Goal: Task Accomplishment & Management: Complete application form

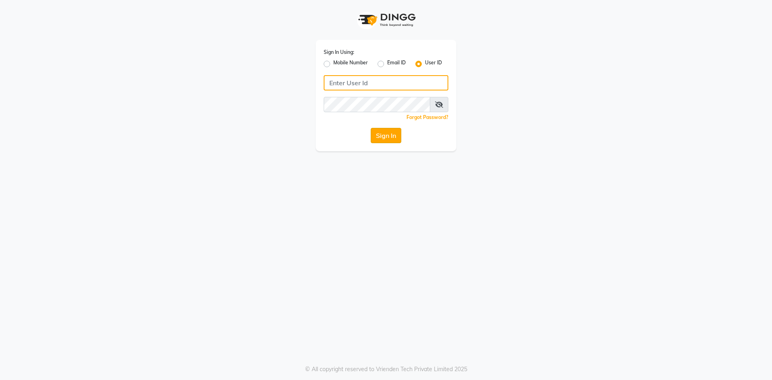
type input "e3750-01"
click at [388, 139] on button "Sign In" at bounding box center [386, 135] width 31 height 15
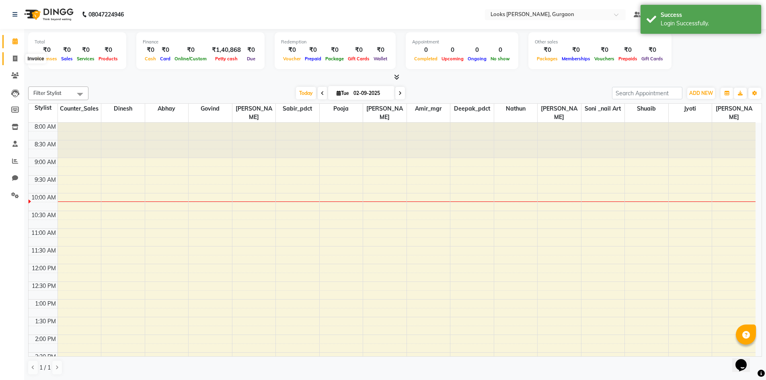
click at [16, 58] on icon at bounding box center [15, 58] width 4 height 6
select select "8452"
select select "service"
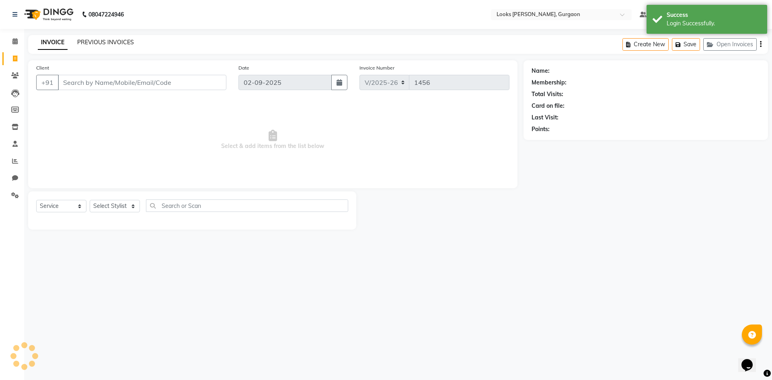
click at [113, 44] on link "PREVIOUS INVOICES" at bounding box center [105, 42] width 57 height 7
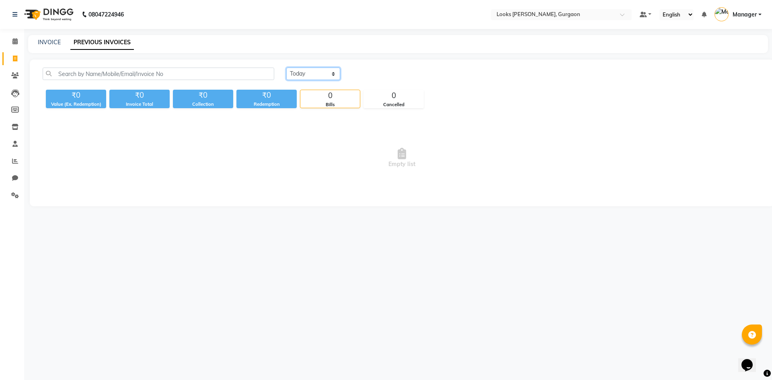
drag, startPoint x: 329, startPoint y: 72, endPoint x: 324, endPoint y: 71, distance: 5.3
click at [329, 72] on select "[DATE] [DATE] Custom Range" at bounding box center [313, 74] width 54 height 12
select select "[DATE]"
click at [286, 68] on select "[DATE] [DATE] Custom Range" at bounding box center [313, 74] width 54 height 12
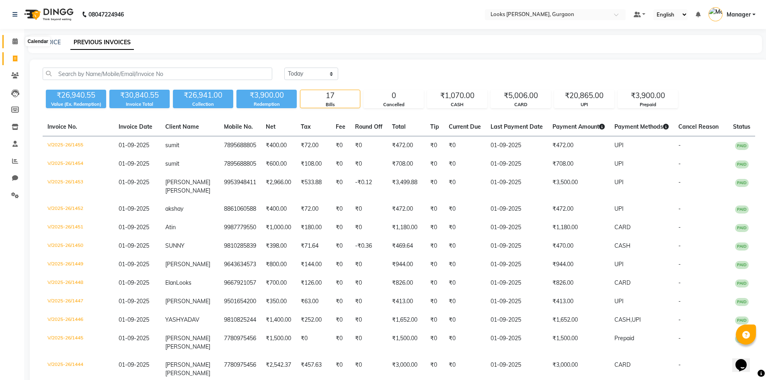
click at [15, 43] on icon at bounding box center [14, 41] width 5 height 6
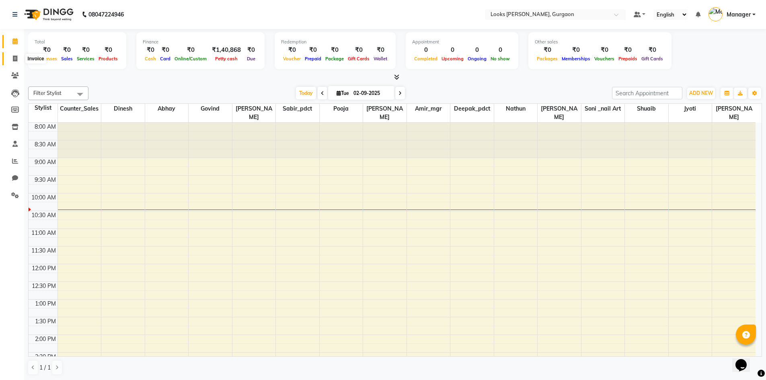
click at [15, 58] on icon at bounding box center [15, 58] width 4 height 6
select select "service"
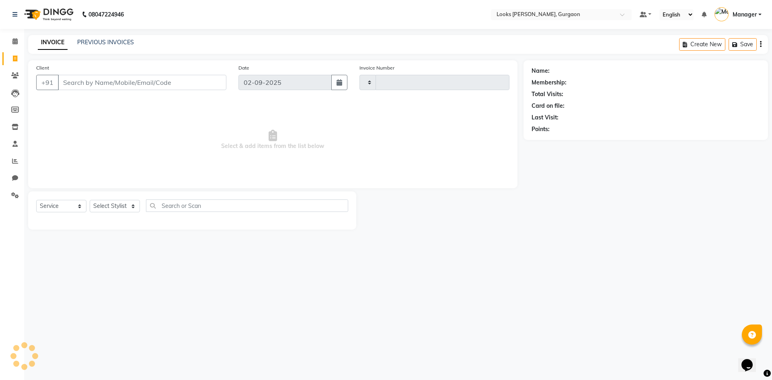
type input "1456"
select select "8452"
click at [125, 46] on div "PREVIOUS INVOICES" at bounding box center [105, 42] width 57 height 8
click at [125, 44] on link "PREVIOUS INVOICES" at bounding box center [105, 42] width 57 height 7
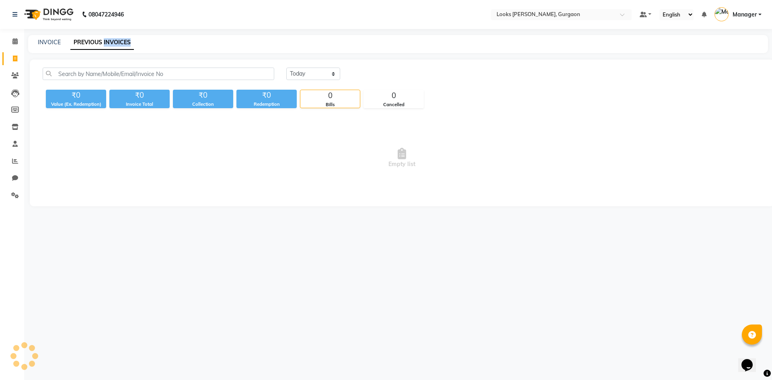
click at [125, 44] on link "PREVIOUS INVOICES" at bounding box center [102, 42] width 64 height 14
click at [173, 40] on div "INVOICE PREVIOUS INVOICES" at bounding box center [393, 42] width 730 height 8
click at [15, 40] on icon at bounding box center [14, 41] width 5 height 6
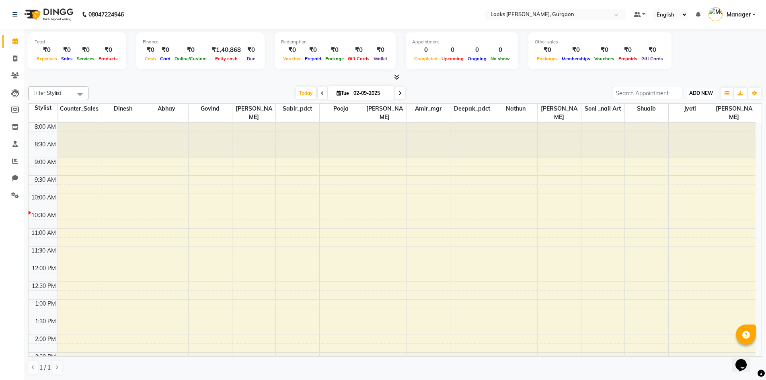
click at [700, 89] on button "ADD NEW Toggle Dropdown" at bounding box center [701, 93] width 28 height 11
click at [681, 128] on link "Add Expense" at bounding box center [683, 129] width 64 height 10
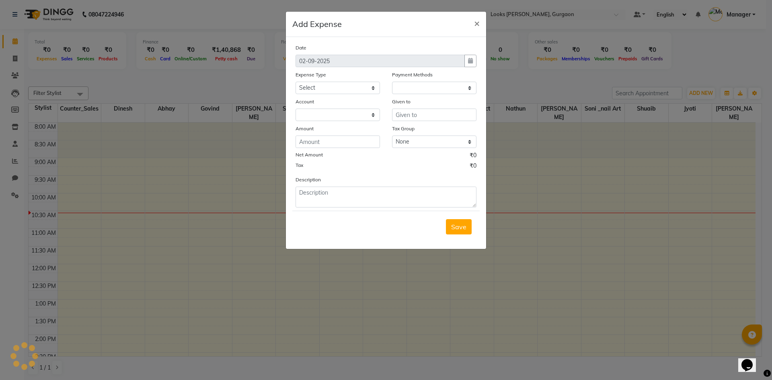
select select "1"
select select "7576"
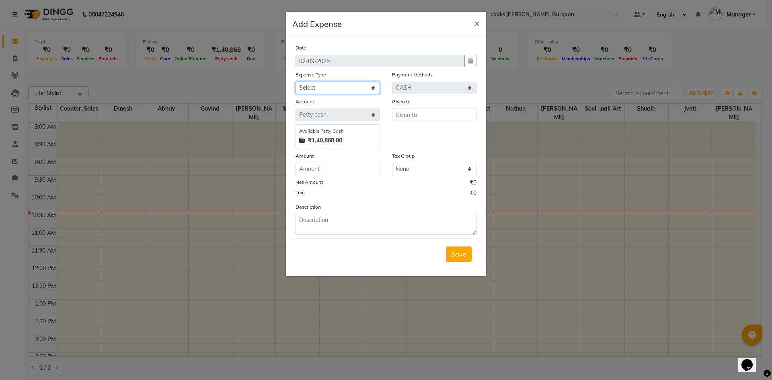
click at [376, 86] on select "Select Bank Deposit Blinkit Cash Handover CLIENT Client ordered food Client Ref…" at bounding box center [338, 88] width 84 height 12
select select "24092"
click at [296, 82] on select "Select Bank Deposit Blinkit Cash Handover CLIENT Client ordered food Client Ref…" at bounding box center [338, 88] width 84 height 12
click at [374, 87] on select "Select Bank Deposit Blinkit Cash Handover CLIENT Client ordered food Client Ref…" at bounding box center [338, 88] width 84 height 12
click at [373, 88] on select "Select Bank Deposit Blinkit Cash Handover CLIENT Client ordered food Client Ref…" at bounding box center [338, 88] width 84 height 12
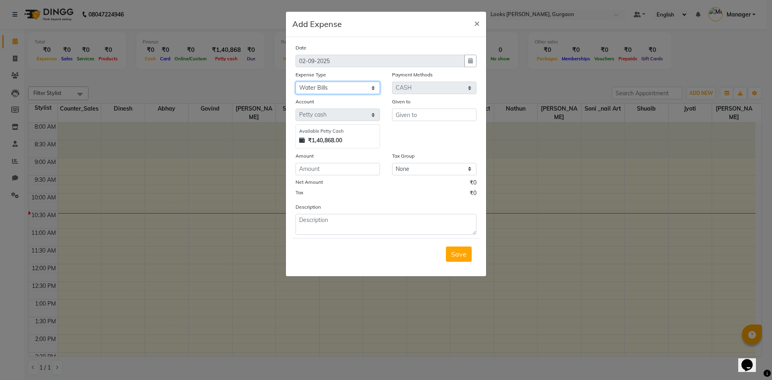
click at [356, 87] on select "Select Bank Deposit Blinkit Cash Handover CLIENT Client ordered food Client Ref…" at bounding box center [338, 88] width 84 height 12
click at [430, 114] on input "text" at bounding box center [434, 115] width 84 height 12
type input "w"
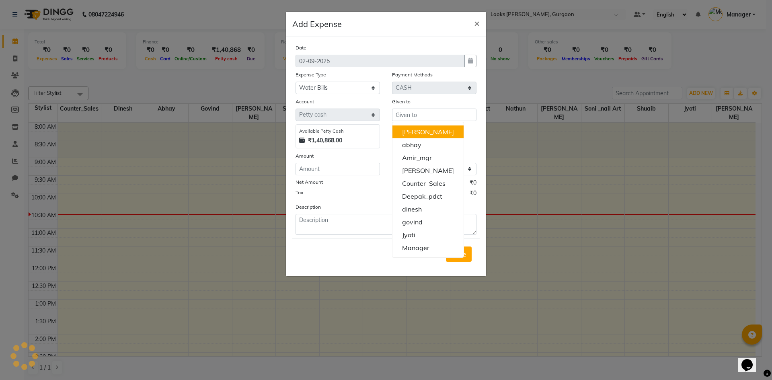
click at [472, 138] on div "Given to [PERSON_NAME] [PERSON_NAME] Counter_Sales Deepak_pdct [PERSON_NAME] Ma…" at bounding box center [434, 122] width 97 height 51
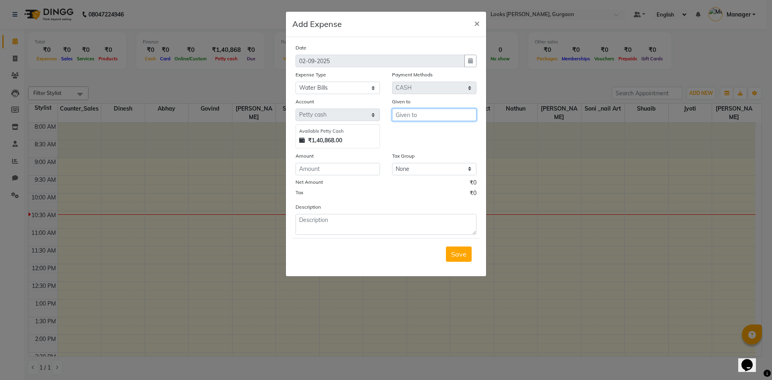
drag, startPoint x: 434, startPoint y: 116, endPoint x: 425, endPoint y: 124, distance: 11.7
click at [434, 117] on input "text" at bounding box center [434, 115] width 84 height 12
type input "water bill"
drag, startPoint x: 413, startPoint y: 182, endPoint x: 262, endPoint y: 218, distance: 155.9
click at [341, 190] on div "Net Amount ₹0 Tax ₹0" at bounding box center [386, 189] width 193 height 21
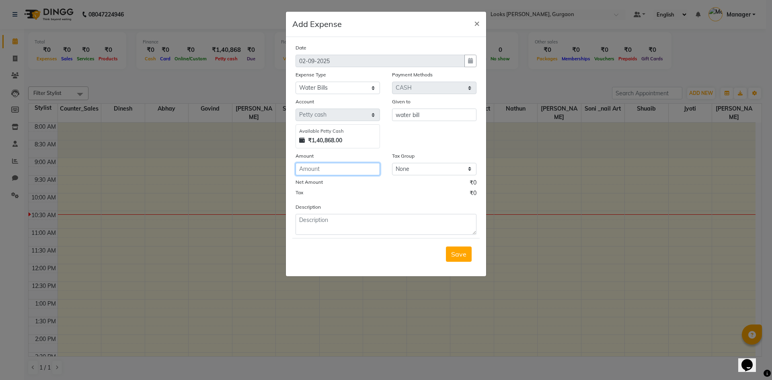
click at [335, 170] on input "number" at bounding box center [338, 169] width 84 height 12
type input "150"
click at [324, 223] on textarea at bounding box center [386, 224] width 181 height 21
click at [302, 219] on textarea "3 bottle" at bounding box center [386, 224] width 181 height 21
type textarea "2 bottle"
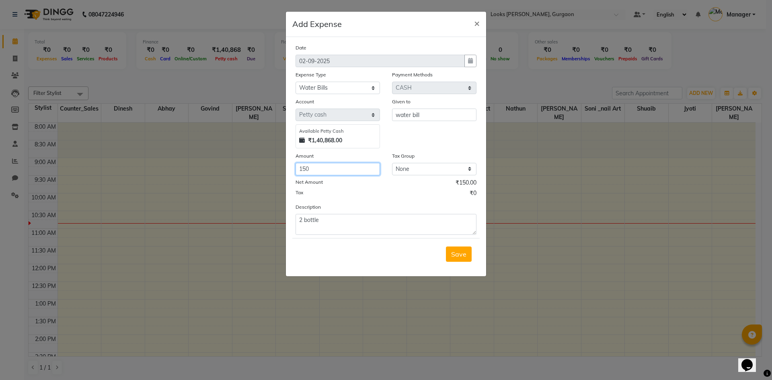
click at [332, 163] on input "150" at bounding box center [338, 169] width 84 height 12
type input "100"
click at [462, 253] on span "Save" at bounding box center [458, 254] width 15 height 8
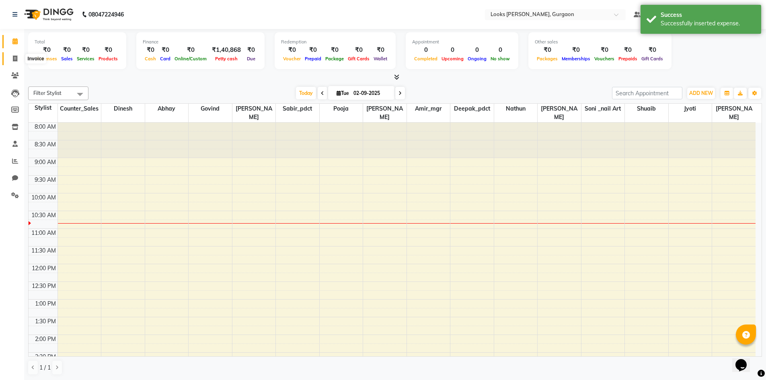
click at [14, 56] on icon at bounding box center [15, 58] width 4 height 6
select select "service"
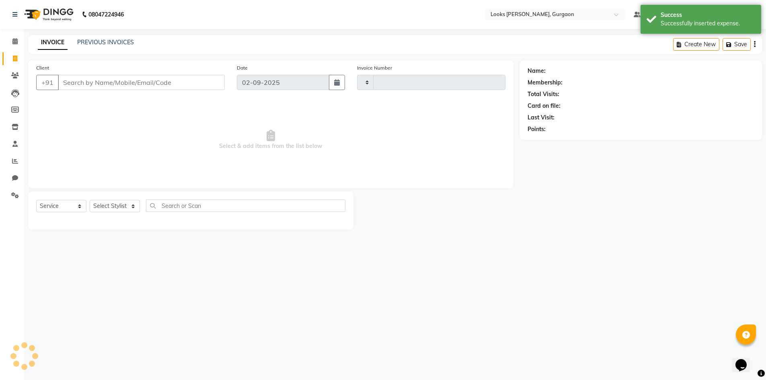
type input "1456"
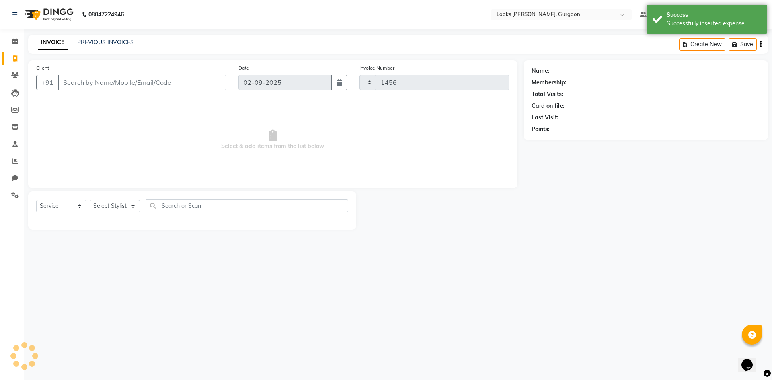
select select "8452"
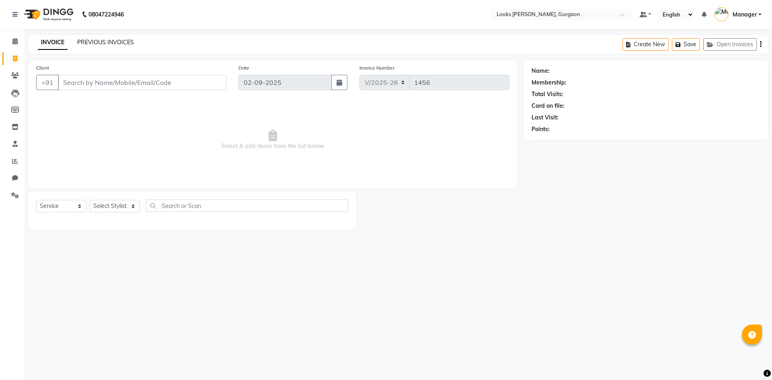
click at [95, 41] on link "PREVIOUS INVOICES" at bounding box center [105, 42] width 57 height 7
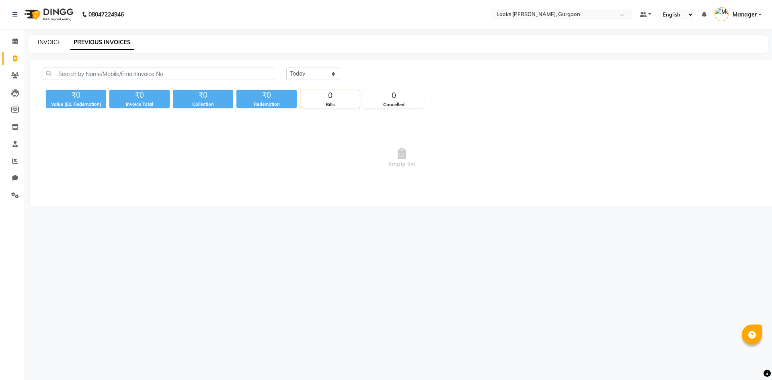
click at [42, 39] on link "INVOICE" at bounding box center [49, 42] width 23 height 7
select select "8452"
select select "service"
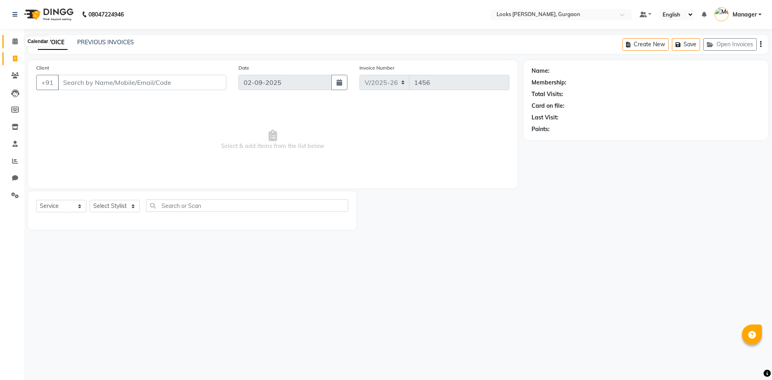
click at [12, 41] on span at bounding box center [15, 41] width 14 height 9
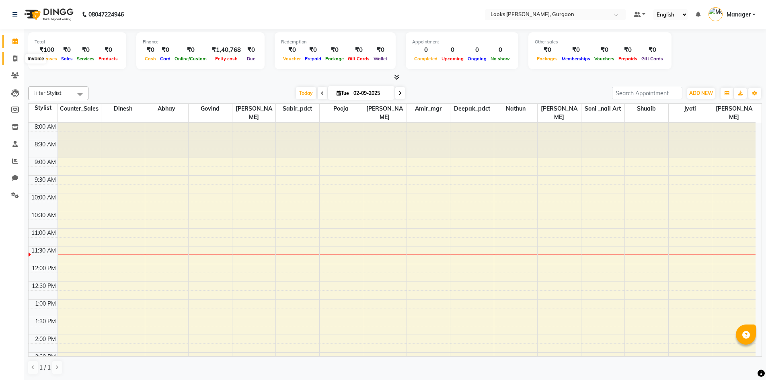
click at [12, 61] on span at bounding box center [15, 58] width 14 height 9
select select "8452"
select select "service"
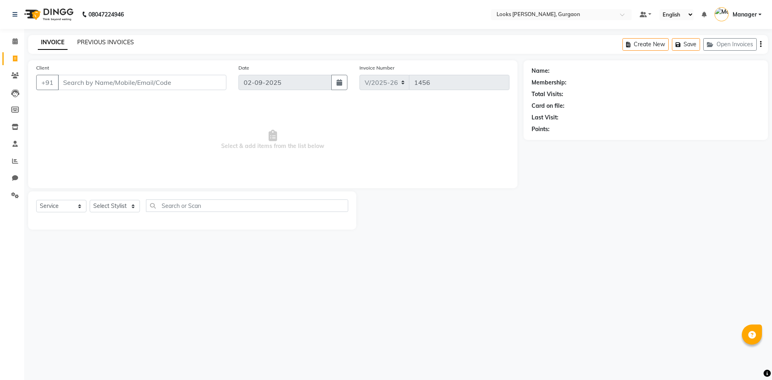
click at [97, 42] on link "PREVIOUS INVOICES" at bounding box center [105, 42] width 57 height 7
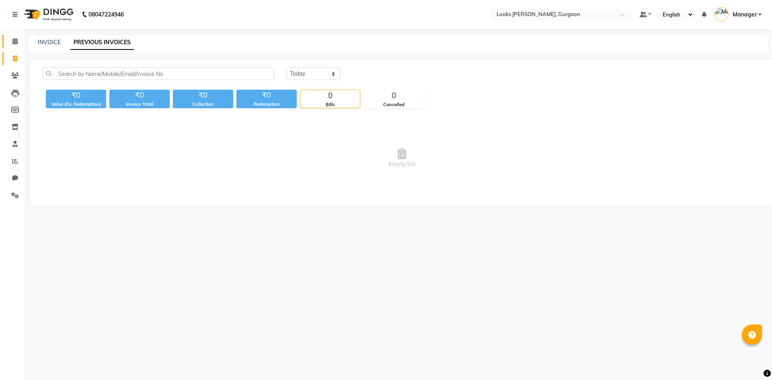
click at [15, 40] on icon at bounding box center [14, 41] width 5 height 6
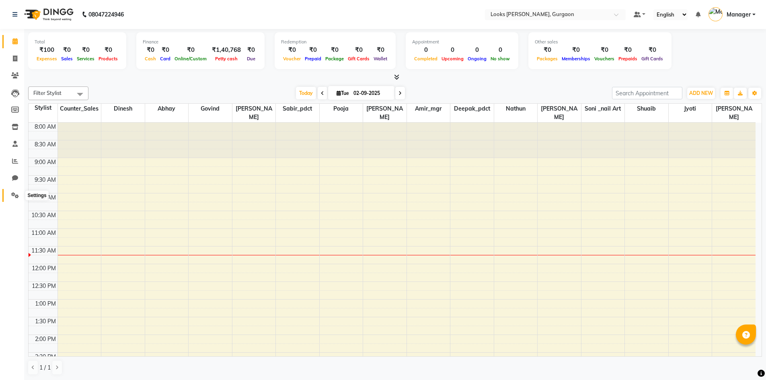
click at [12, 197] on icon at bounding box center [15, 195] width 8 height 6
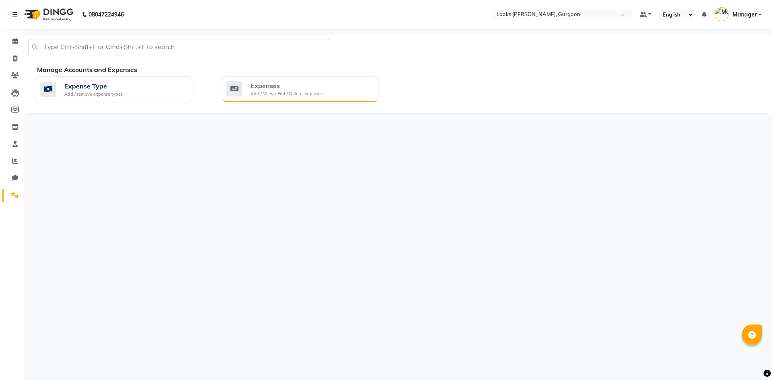
click at [304, 89] on div "Expenses" at bounding box center [287, 86] width 72 height 10
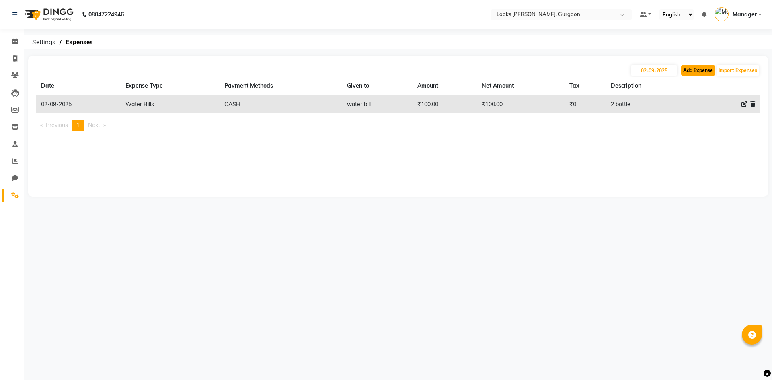
click at [702, 67] on button "Add Expense" at bounding box center [698, 70] width 34 height 11
select select "1"
select select "7576"
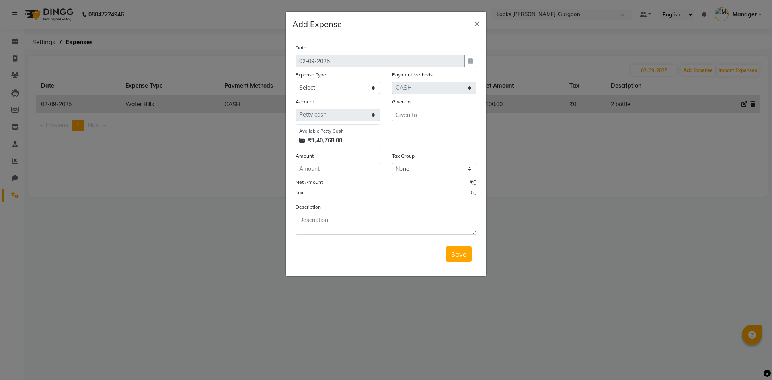
drag, startPoint x: 578, startPoint y: 136, endPoint x: 624, endPoint y: 105, distance: 55.2
click at [580, 135] on ngb-modal-window "Add Expense × Date [DATE] Expense Type Select Bank Deposit Blinkit Cash Handove…" at bounding box center [386, 190] width 772 height 380
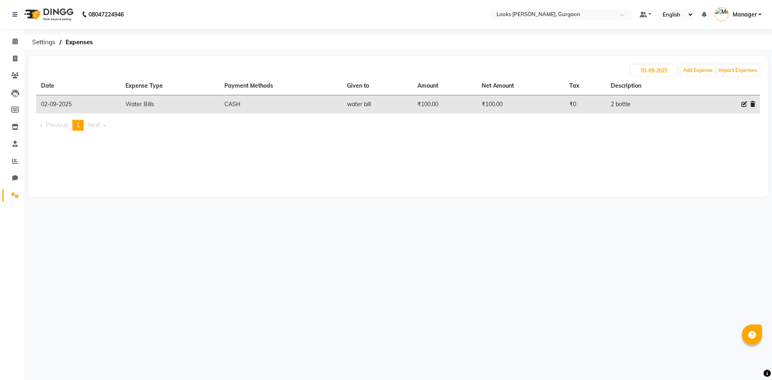
click at [663, 61] on div "08047224946 Select Location × Looks Elan Miracle, Gurgaon Default Panel My Pane…" at bounding box center [386, 190] width 772 height 380
click at [656, 71] on input "02-09-2025" at bounding box center [654, 70] width 46 height 11
select select "9"
select select "2025"
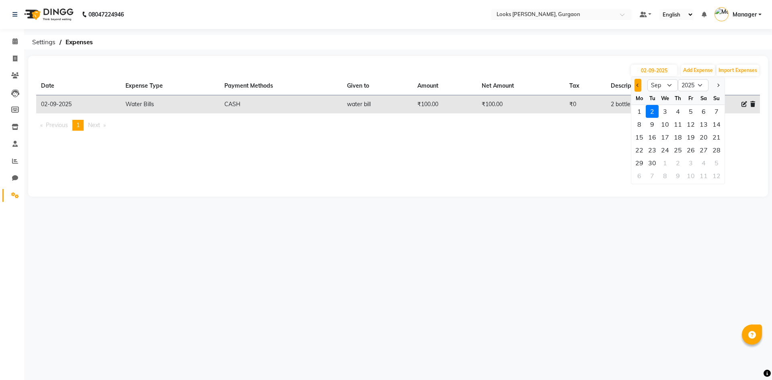
click at [637, 88] on button "Previous month" at bounding box center [638, 85] width 7 height 13
select select "8"
click at [717, 162] on div "31" at bounding box center [716, 162] width 13 height 13
type input "31-08-2025"
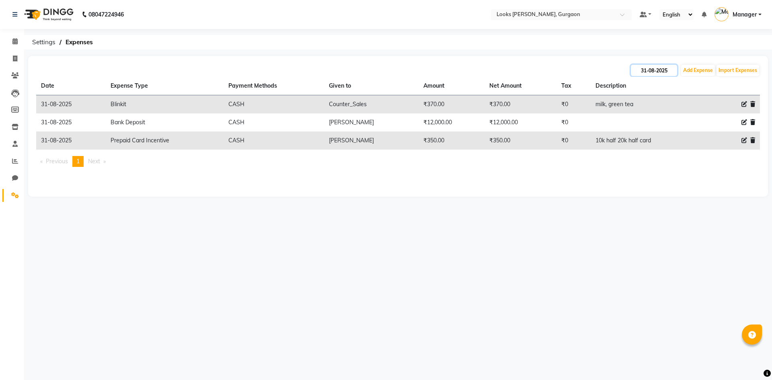
click at [666, 70] on input "31-08-2025" at bounding box center [654, 70] width 46 height 11
select select "8"
select select "2025"
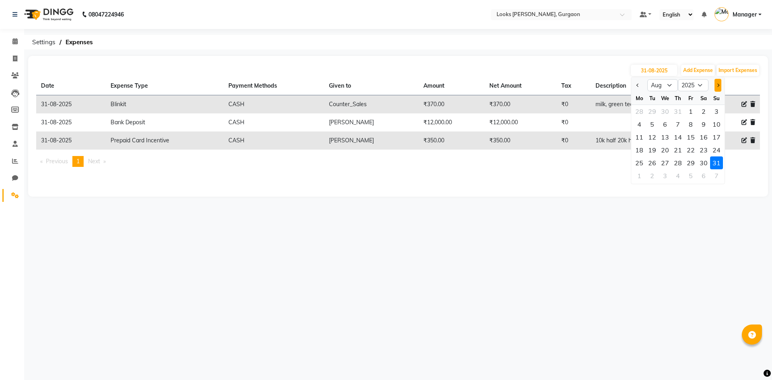
click at [718, 84] on span "Next month" at bounding box center [717, 85] width 3 height 3
select select "9"
click at [637, 113] on div "1" at bounding box center [639, 111] width 13 height 13
type input "01-09-2025"
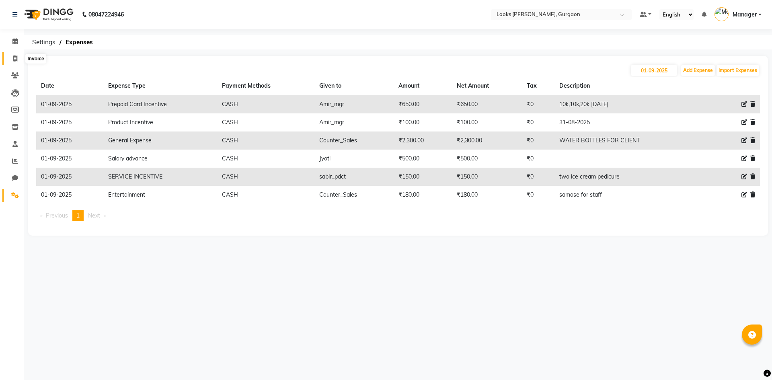
click at [15, 62] on span at bounding box center [15, 58] width 14 height 9
select select "service"
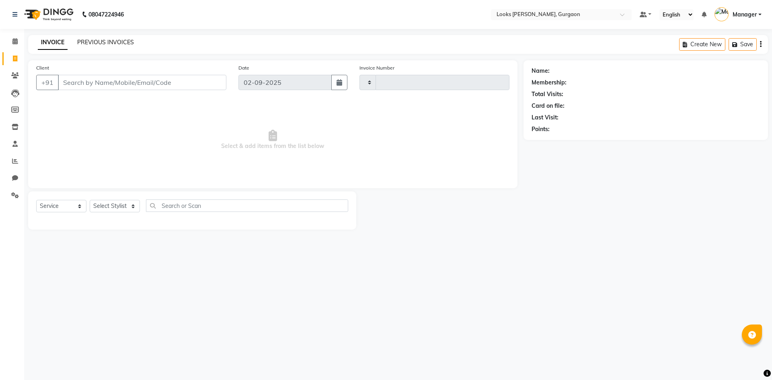
click at [89, 39] on link "PREVIOUS INVOICES" at bounding box center [105, 42] width 57 height 7
